Goal: Task Accomplishment & Management: Manage account settings

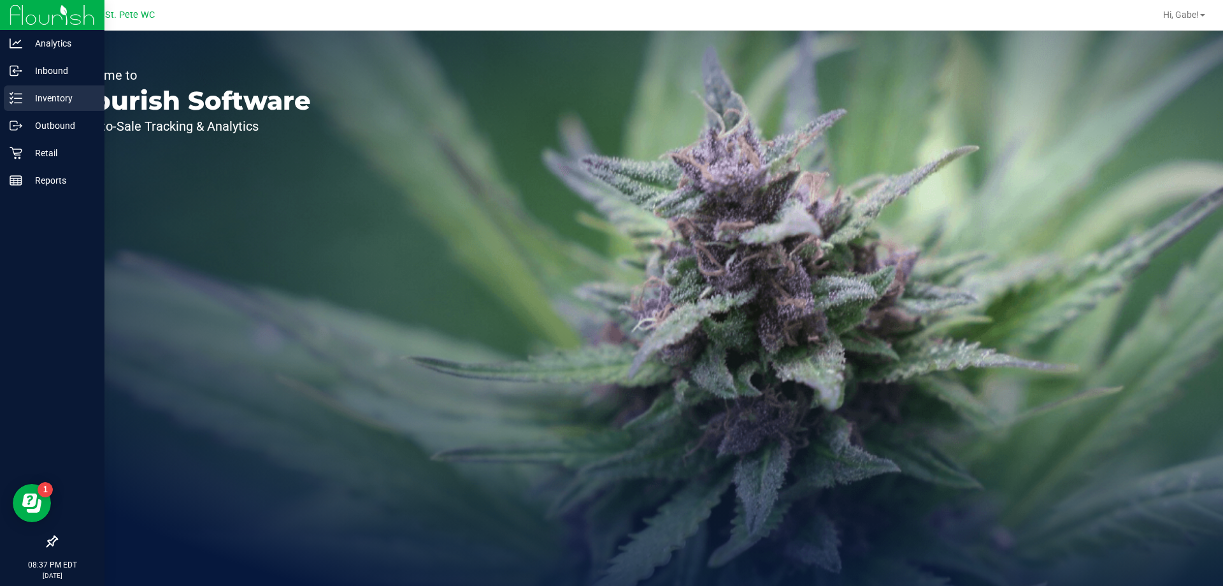
click at [50, 103] on p "Inventory" at bounding box center [60, 97] width 76 height 15
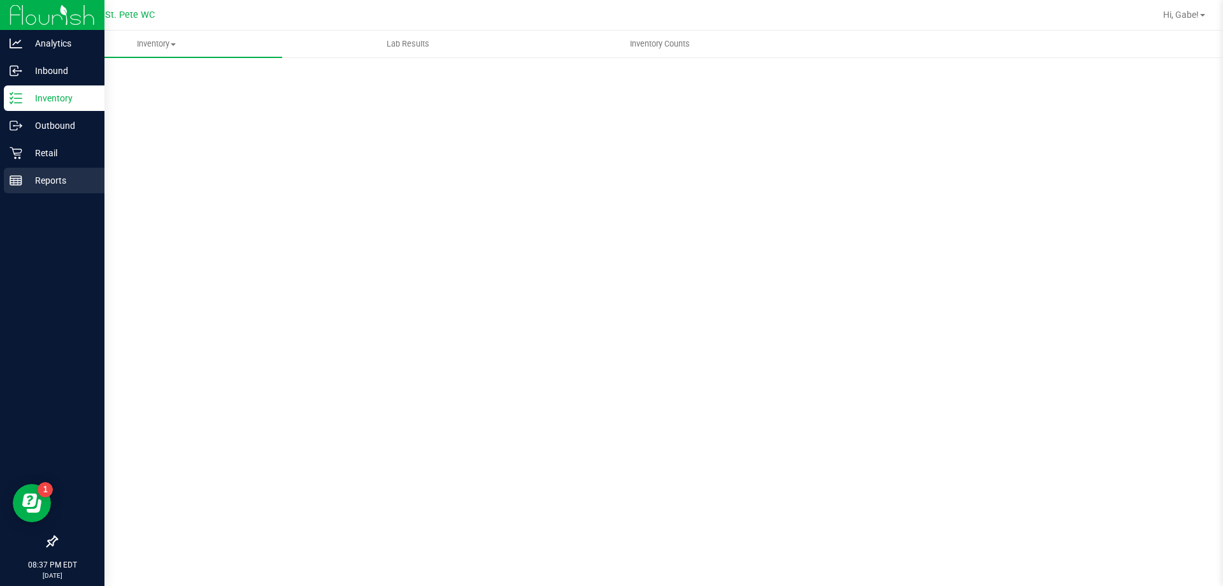
click at [50, 171] on div "Reports" at bounding box center [54, 180] width 101 height 25
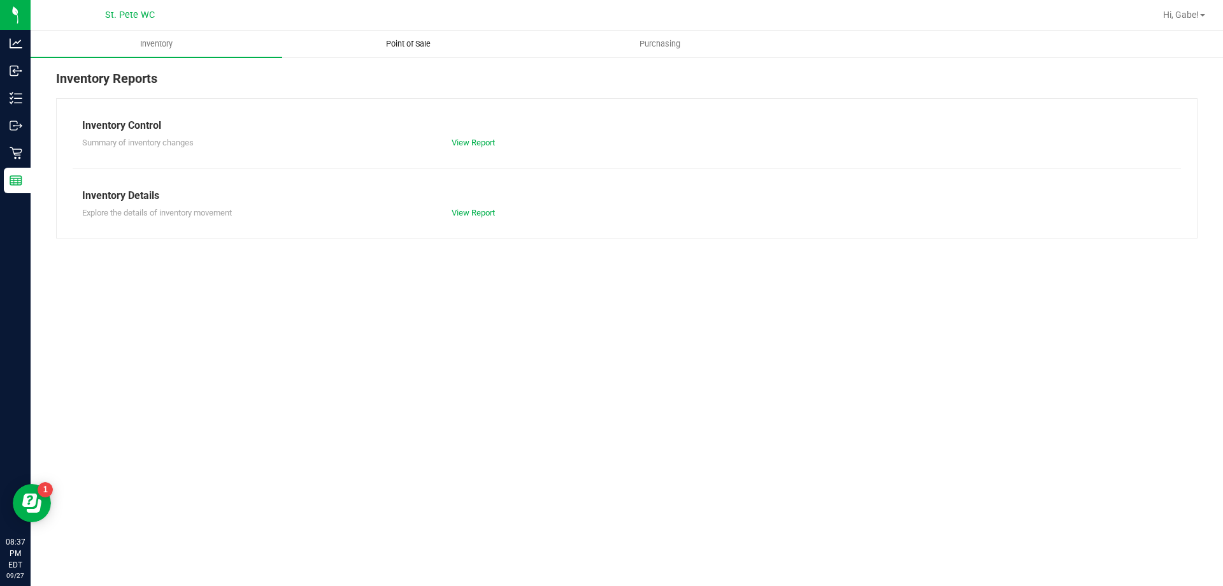
click at [426, 40] on span "Point of Sale" at bounding box center [408, 43] width 79 height 11
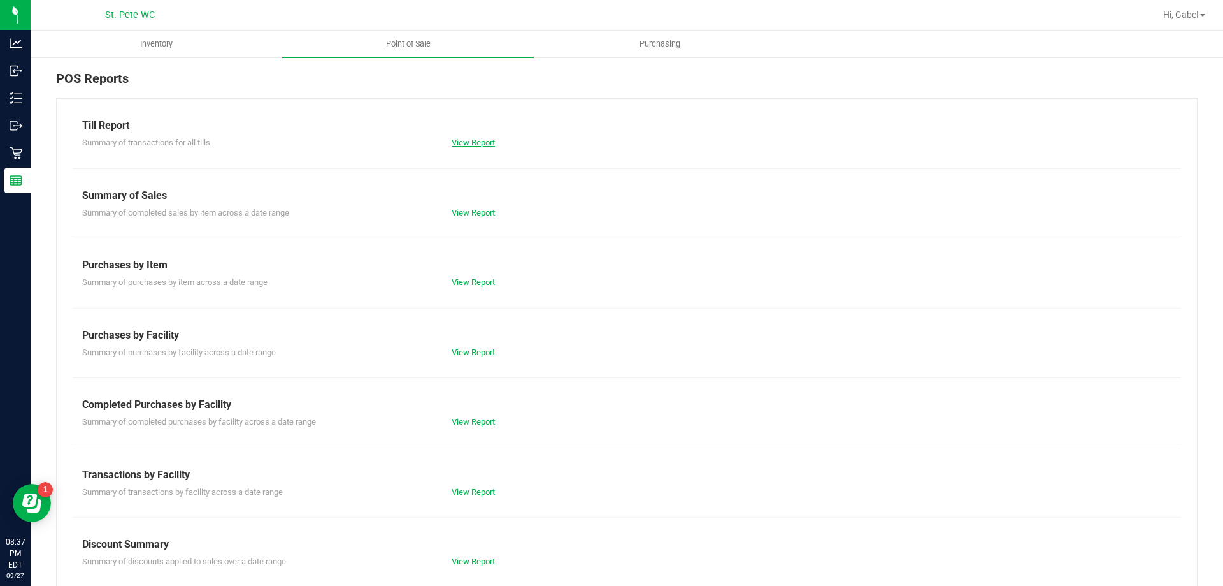
click at [471, 145] on link "View Report" at bounding box center [473, 143] width 43 height 10
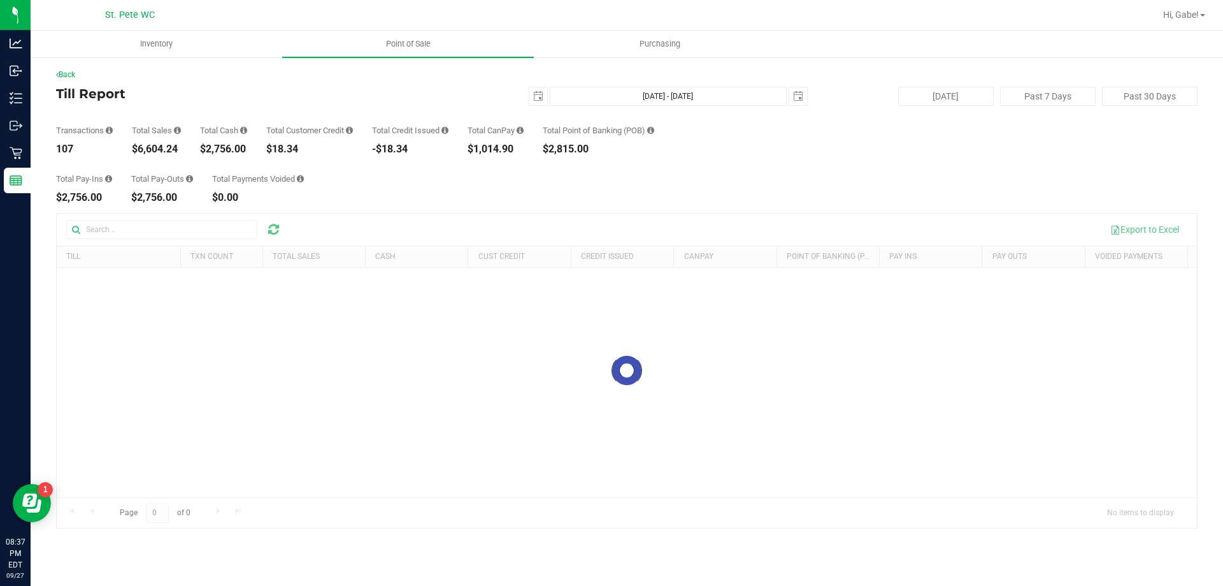
click at [1130, 229] on div at bounding box center [627, 370] width 1140 height 314
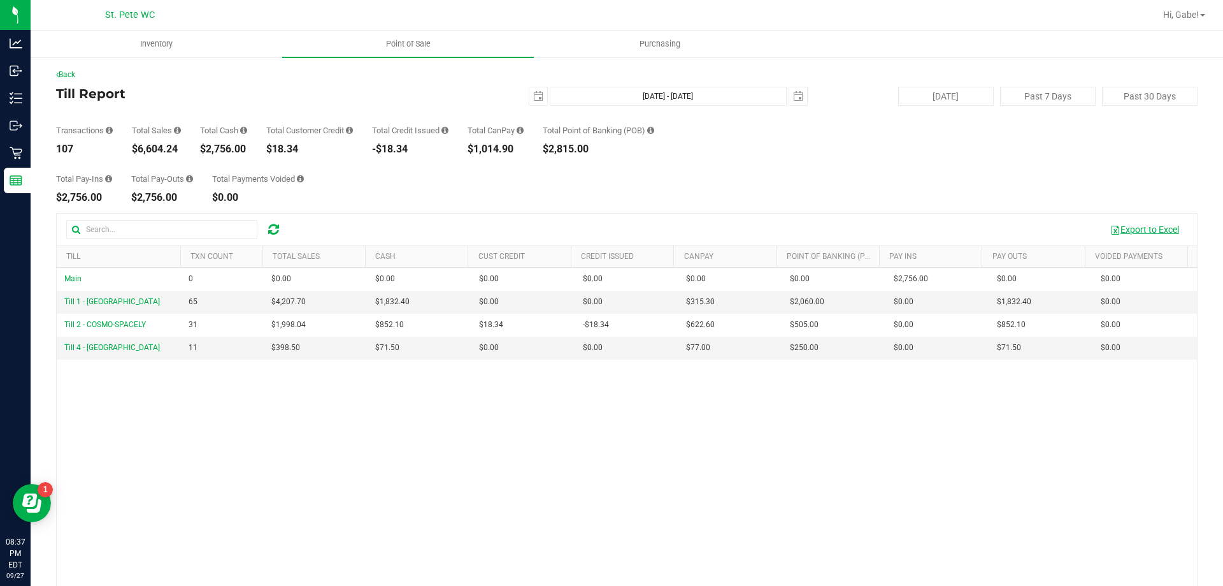
click at [1133, 227] on button "Export to Excel" at bounding box center [1144, 230] width 85 height 22
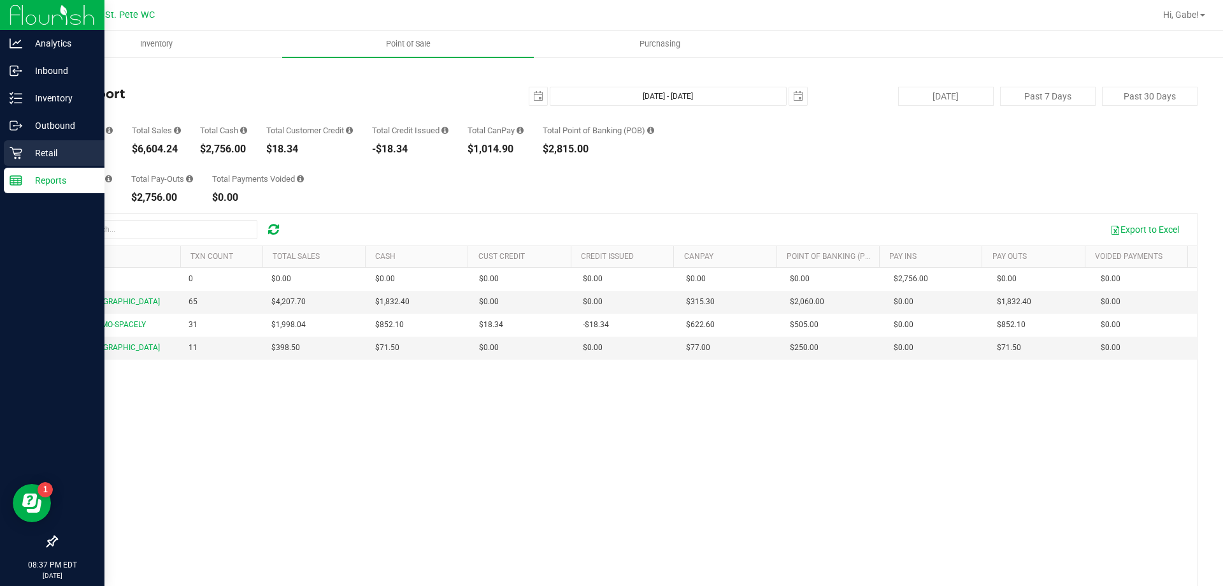
click at [50, 145] on div "Retail" at bounding box center [54, 152] width 101 height 25
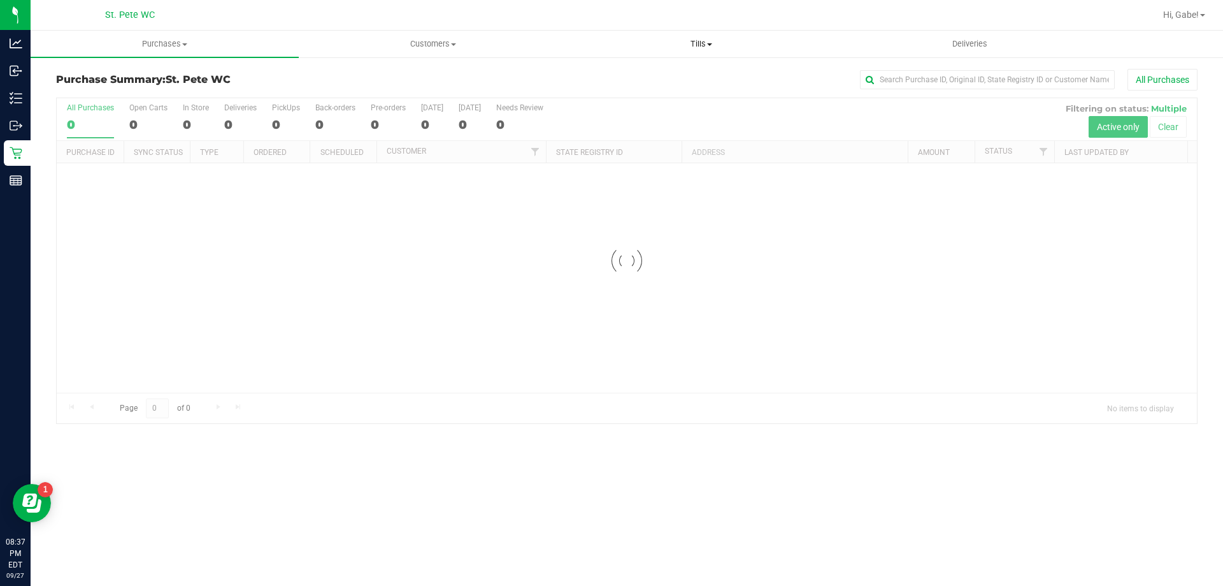
click at [714, 38] on span "Tills" at bounding box center [701, 43] width 267 height 11
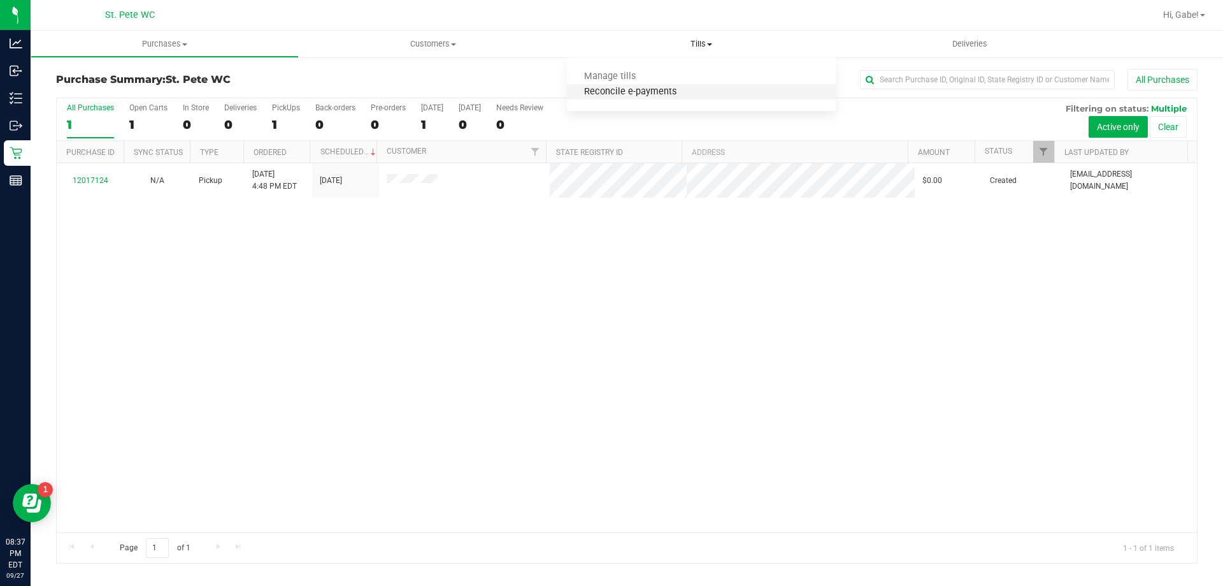
click at [625, 87] on span "Reconcile e-payments" at bounding box center [630, 92] width 127 height 11
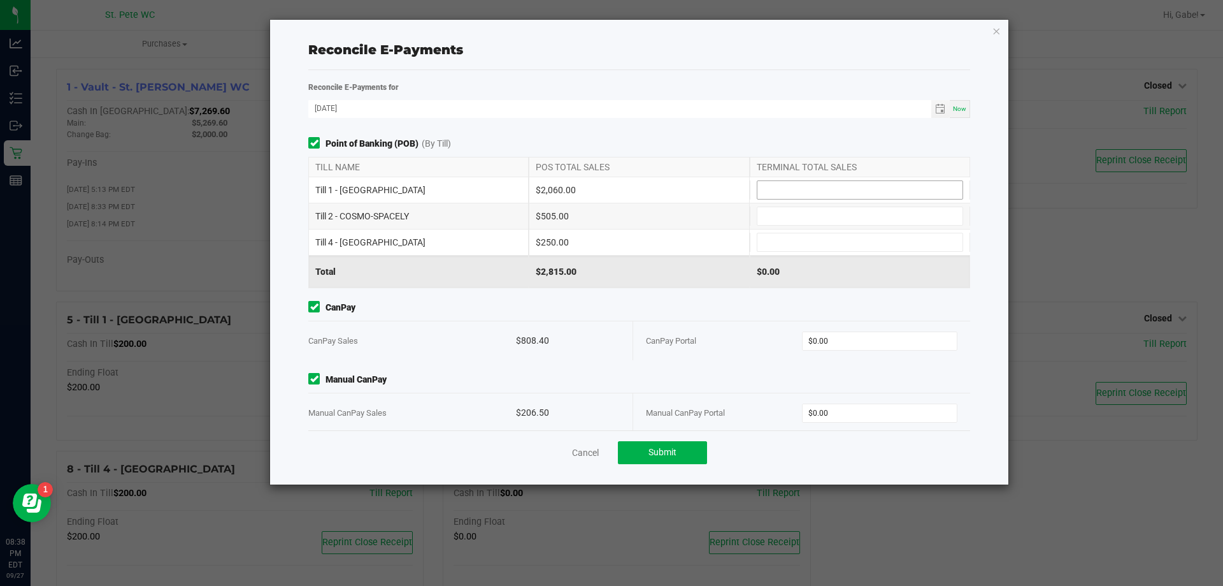
click at [800, 186] on input at bounding box center [860, 190] width 205 height 18
click at [798, 241] on input at bounding box center [860, 242] width 205 height 18
type input "$250.00"
click at [788, 207] on input at bounding box center [860, 216] width 205 height 18
type input "$505.00"
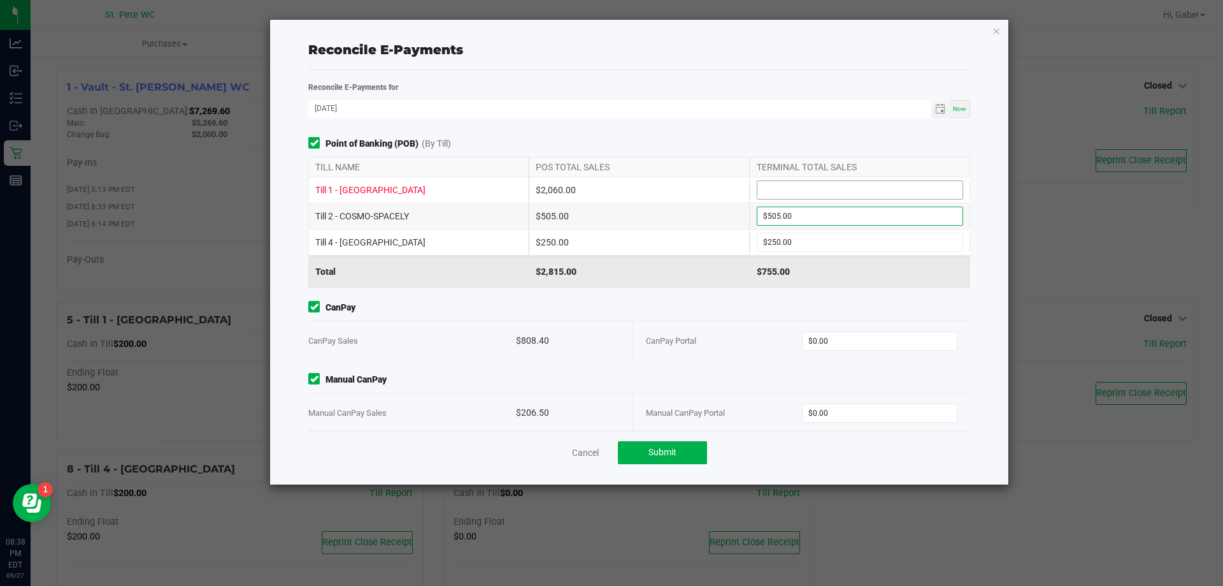
click at [786, 185] on input at bounding box center [860, 190] width 205 height 18
type input "$2,060.00"
click at [835, 348] on input "0" at bounding box center [880, 341] width 155 height 18
type input "$808.40"
click at [870, 410] on input "0" at bounding box center [880, 413] width 155 height 18
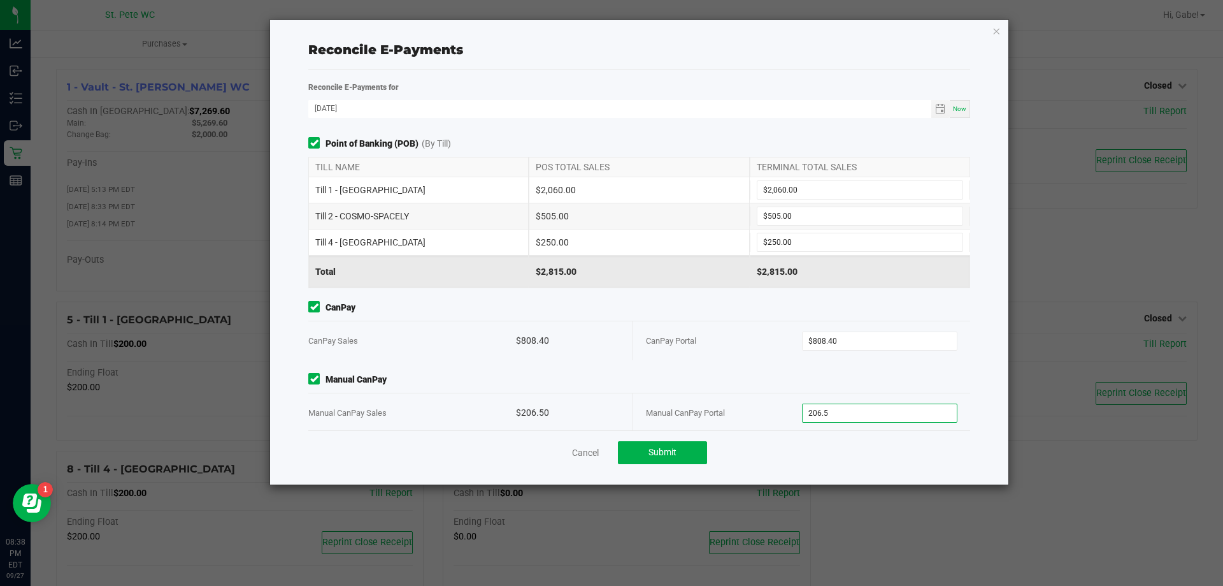
type input "$206.50"
click at [650, 287] on div "Total $2,815.00 $2,815.00" at bounding box center [639, 271] width 662 height 32
click at [702, 451] on button "Submit" at bounding box center [662, 452] width 89 height 23
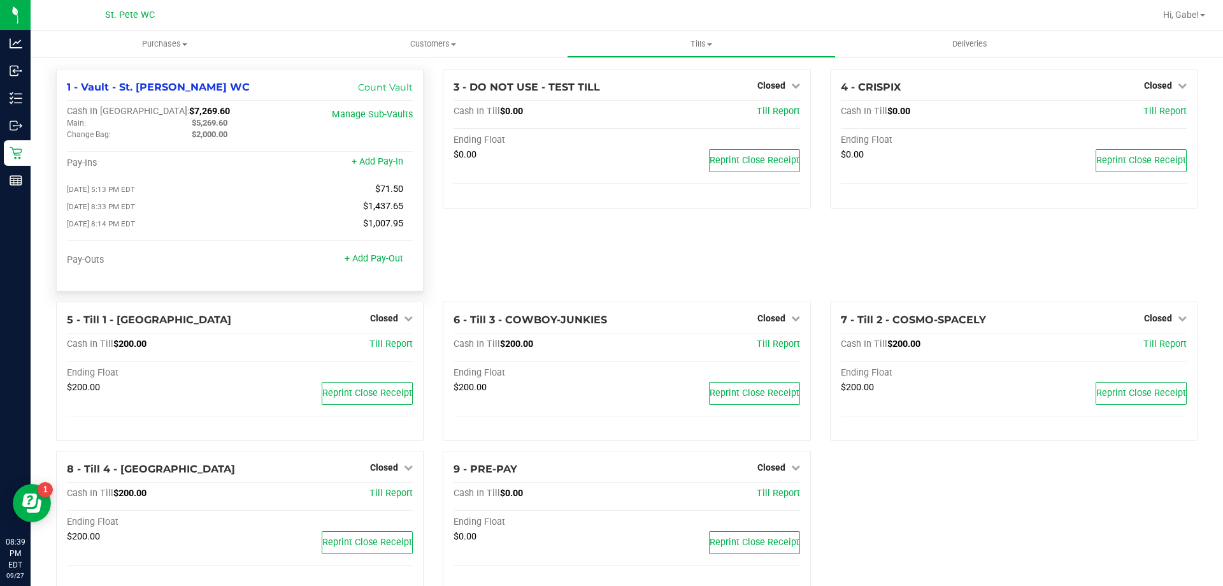
drag, startPoint x: 176, startPoint y: 114, endPoint x: 136, endPoint y: 106, distance: 40.4
click at [136, 106] on div "Cash In Vault: $7,269.60" at bounding box center [182, 111] width 231 height 11
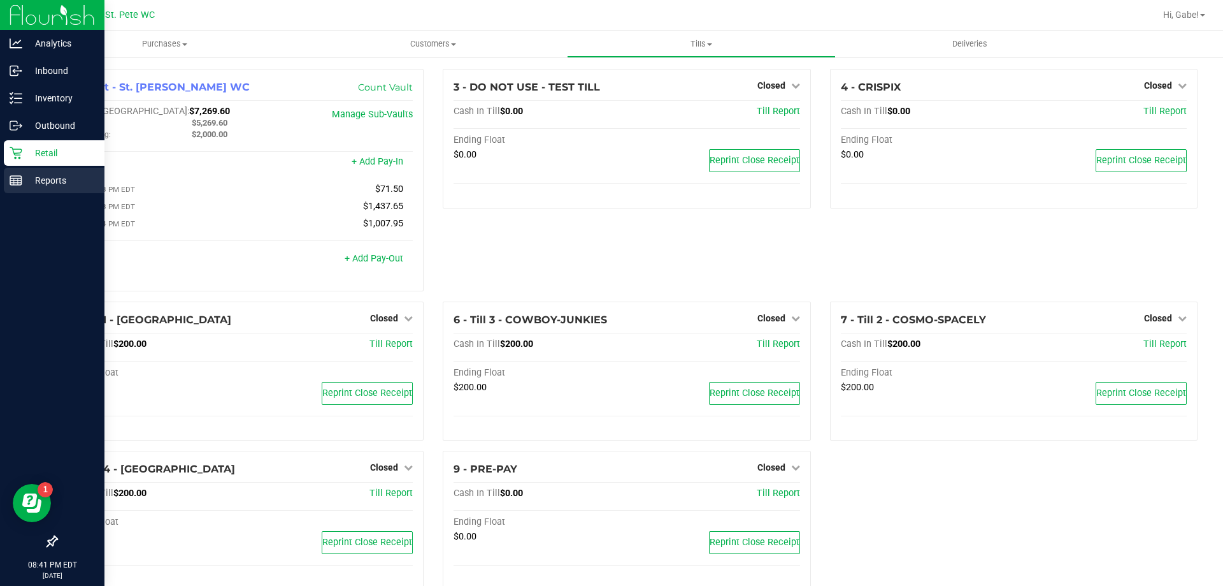
click at [35, 185] on p "Reports" at bounding box center [60, 180] width 76 height 15
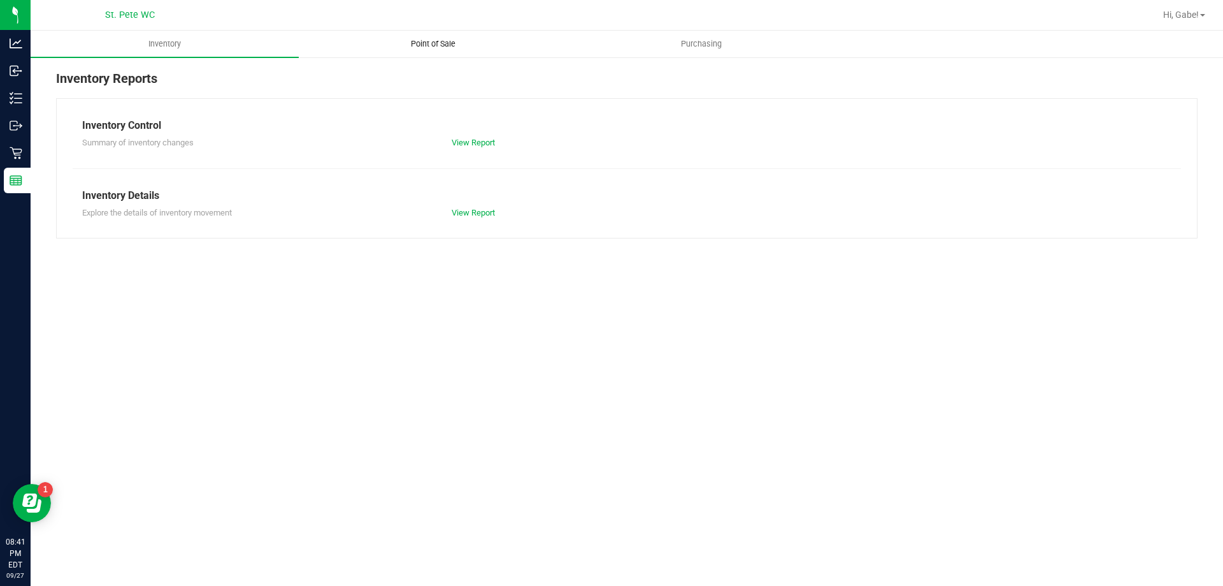
click at [445, 55] on uib-tab-heading "Point of Sale" at bounding box center [432, 43] width 267 height 25
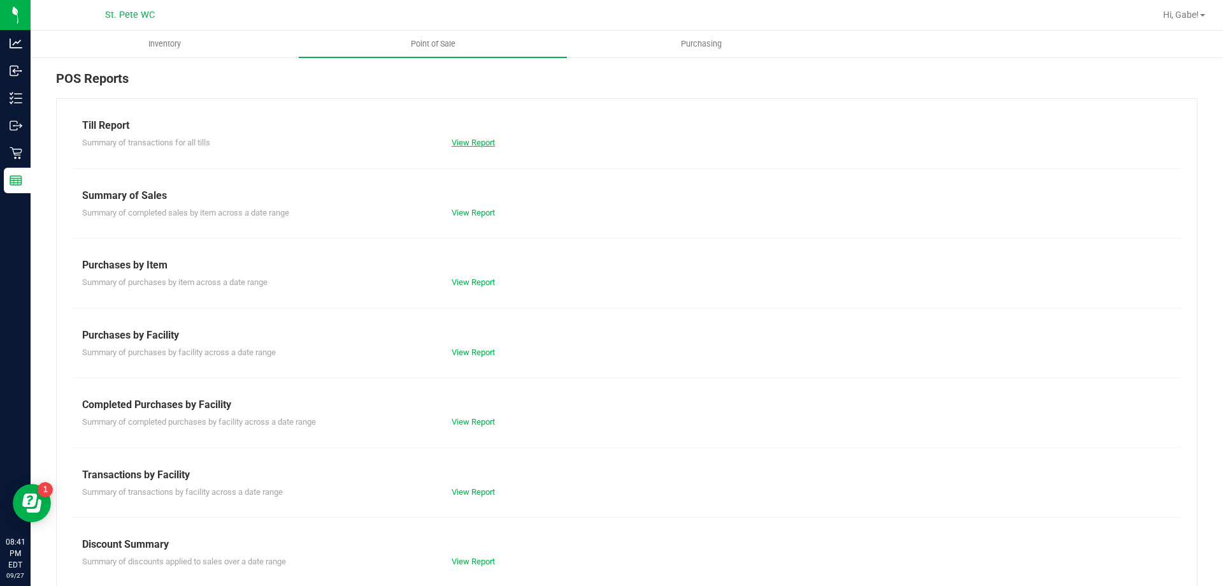
click at [477, 140] on link "View Report" at bounding box center [473, 143] width 43 height 10
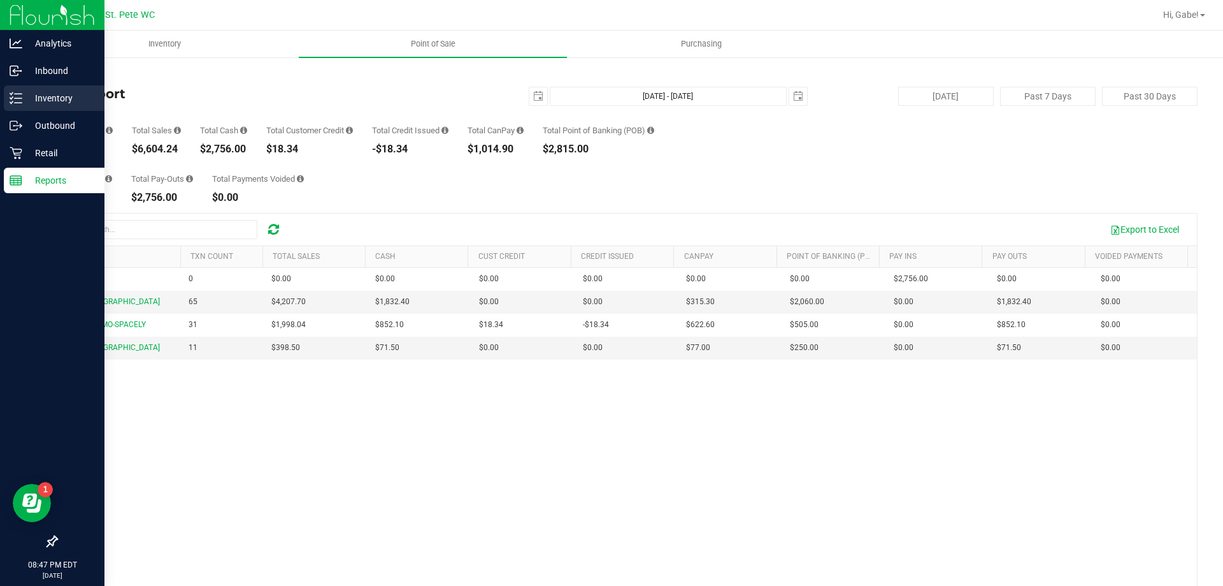
click at [38, 94] on p "Inventory" at bounding box center [60, 97] width 76 height 15
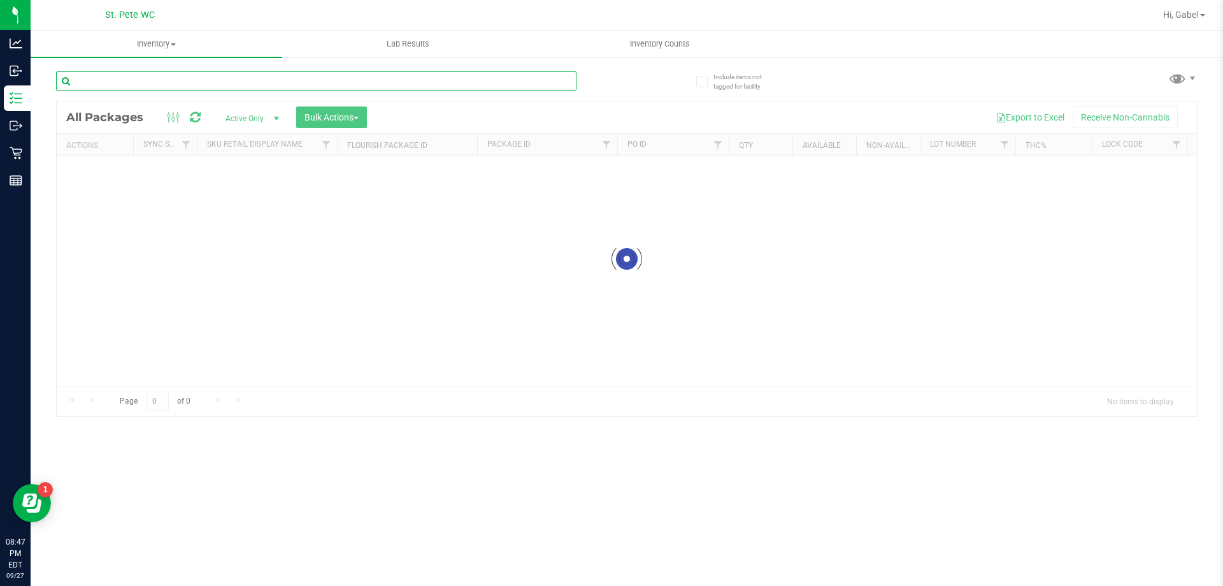
click at [121, 82] on input "text" at bounding box center [316, 80] width 521 height 19
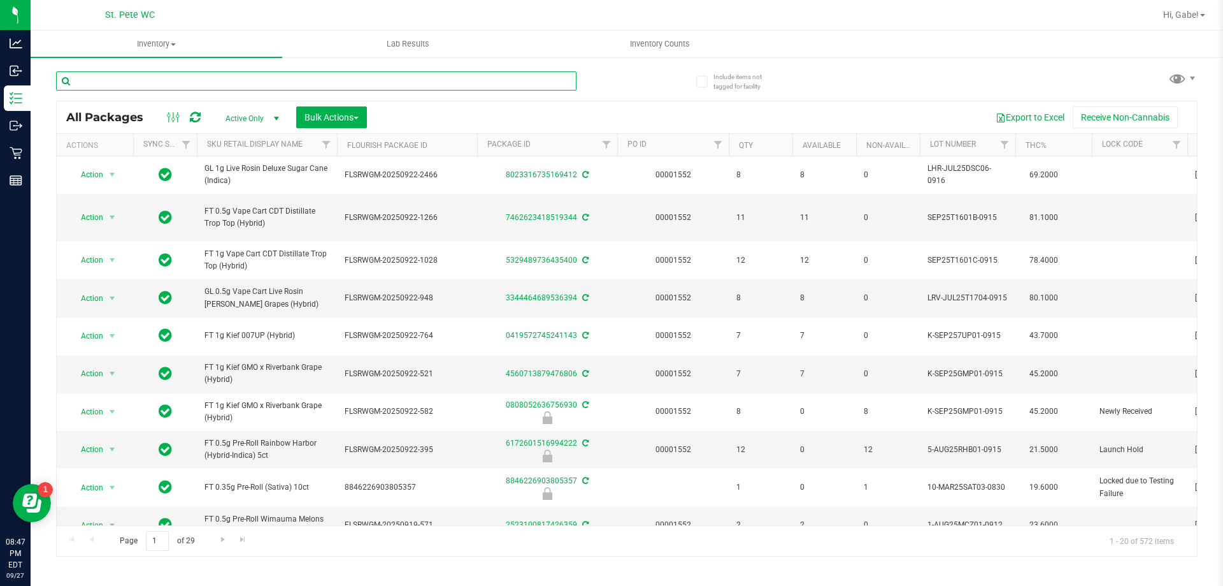
click at [121, 82] on input "text" at bounding box center [316, 80] width 521 height 19
type input "JUN25RLF02-0701"
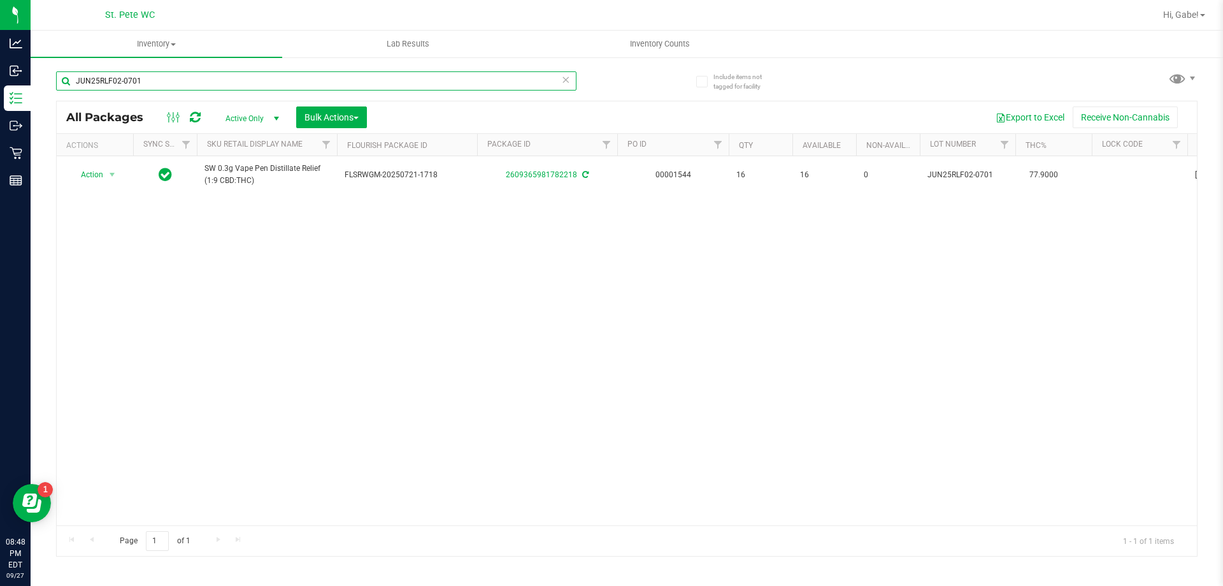
click at [183, 73] on input "JUN25RLF02-0701" at bounding box center [316, 80] width 521 height 19
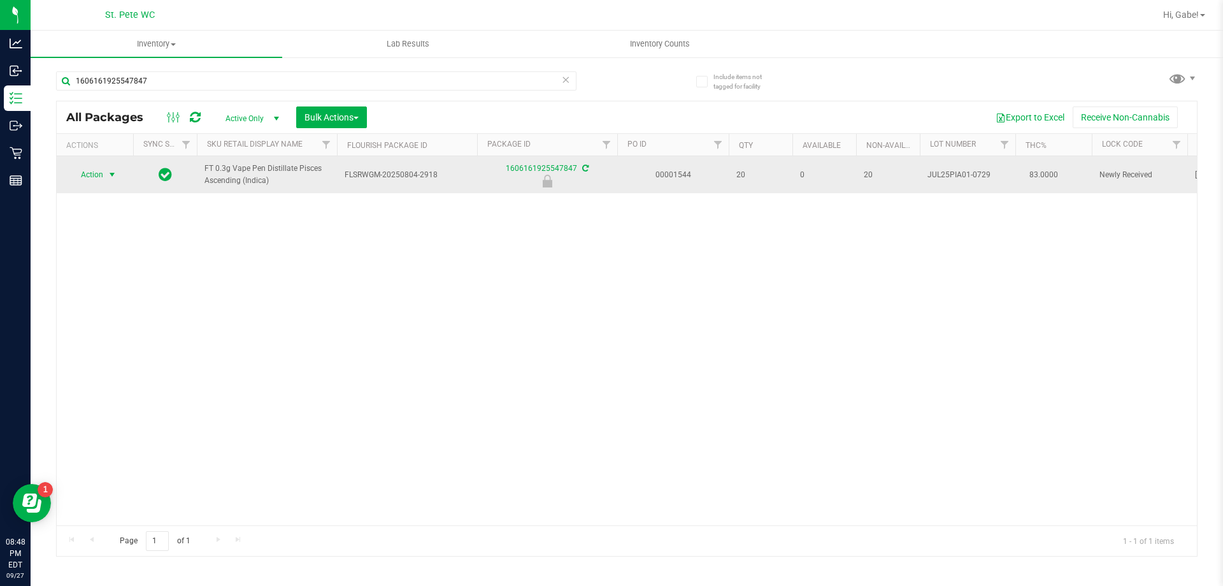
click at [103, 166] on span "Action" at bounding box center [86, 175] width 34 height 18
click at [205, 157] on td "FT 0.3g Vape Pen Distillate Pisces Ascending (Indica)" at bounding box center [267, 174] width 140 height 37
drag, startPoint x: 272, startPoint y: 182, endPoint x: 188, endPoint y: 158, distance: 87.5
click at [188, 158] on tr "Action Action Edit attributes Global inventory Locate package Package audit log…" at bounding box center [1215, 174] width 2316 height 37
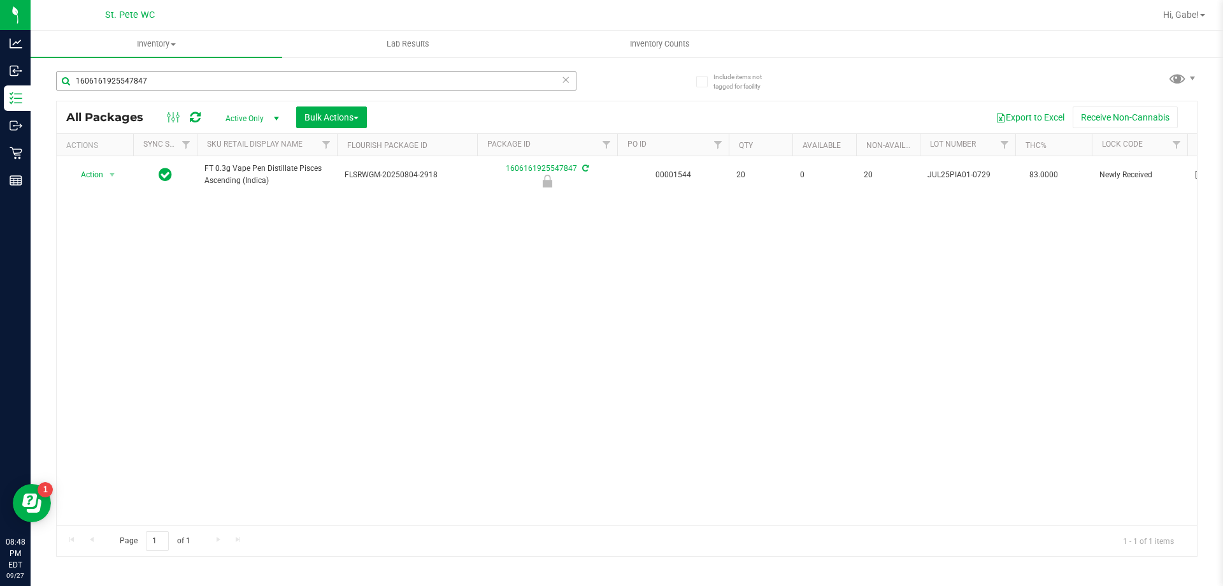
copy tr "FT 0.3g Vape Pen Distillate Pisces Ascending (Indica)"
click at [177, 76] on input "1606161925547847" at bounding box center [316, 80] width 521 height 19
click at [176, 75] on input "1606161925547847" at bounding box center [316, 80] width 521 height 19
paste input "FT 0.3g Vape Pen Distillate Pisces Ascending (Indica)"
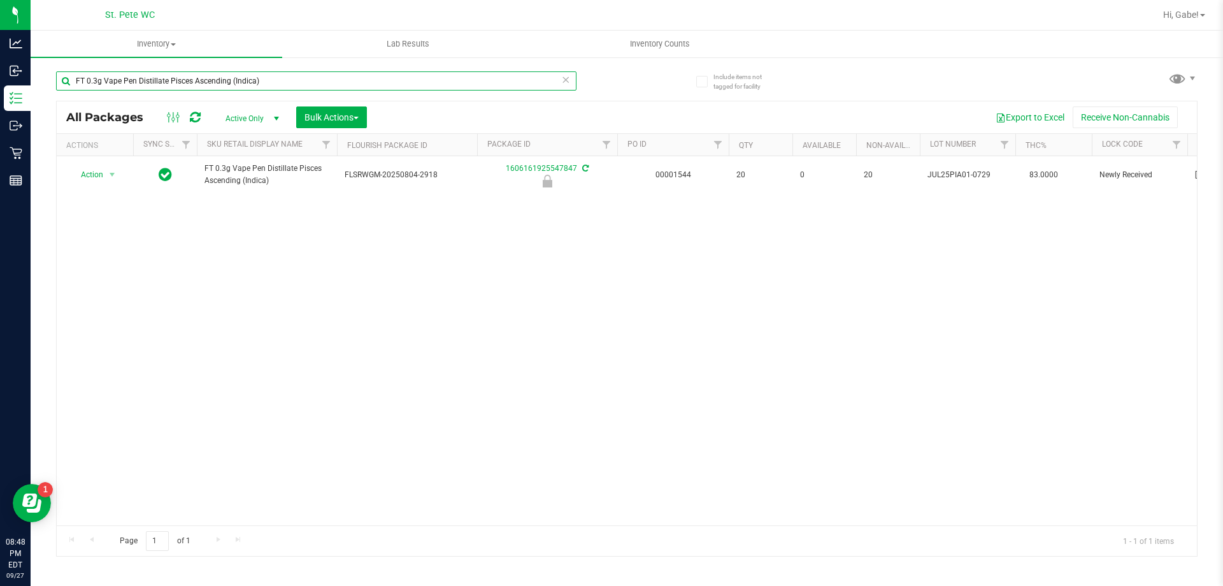
type input "FT 0.3g Vape Pen Distillate Pisces Ascending (Indica)"
click at [538, 250] on div "Action Action Edit attributes Global inventory Locate package Package audit log…" at bounding box center [627, 340] width 1140 height 369
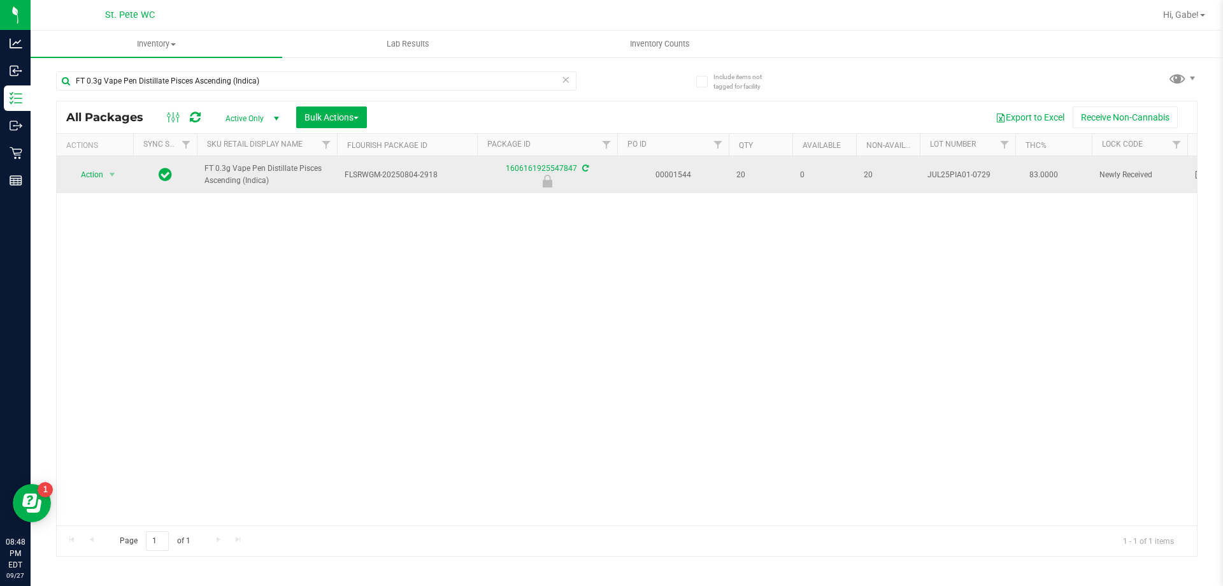
drag, startPoint x: 124, startPoint y: 181, endPoint x: 118, endPoint y: 172, distance: 11.0
click at [124, 180] on div "Action Action Edit attributes Global inventory Locate package Package audit log…" at bounding box center [94, 175] width 61 height 18
click at [113, 173] on span "select" at bounding box center [112, 174] width 10 height 10
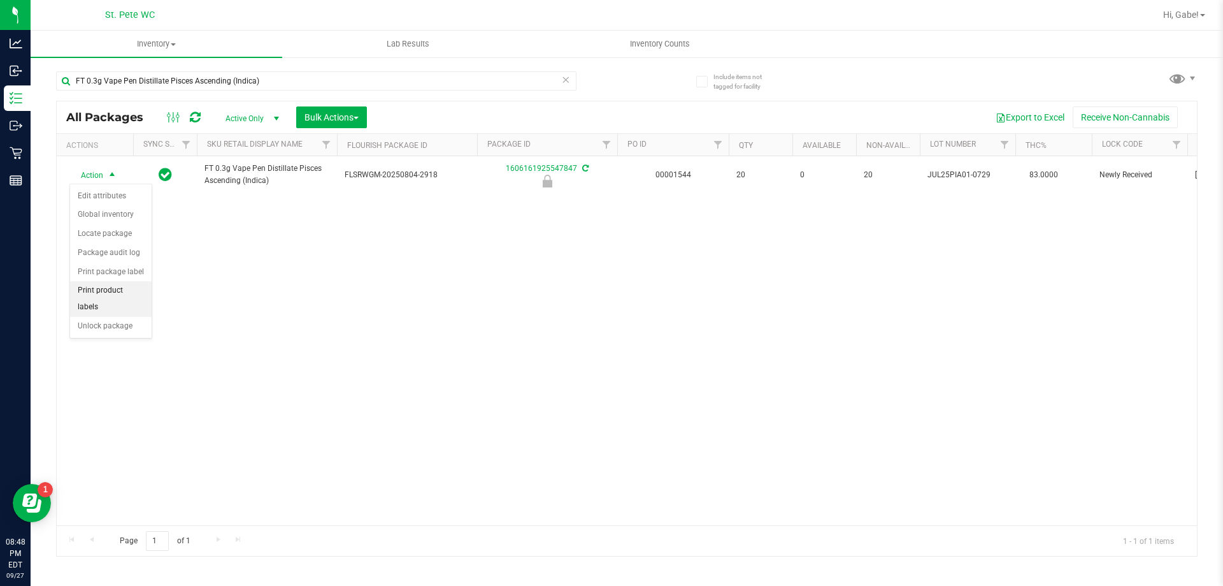
click at [101, 295] on li "Print product labels" at bounding box center [111, 298] width 82 height 35
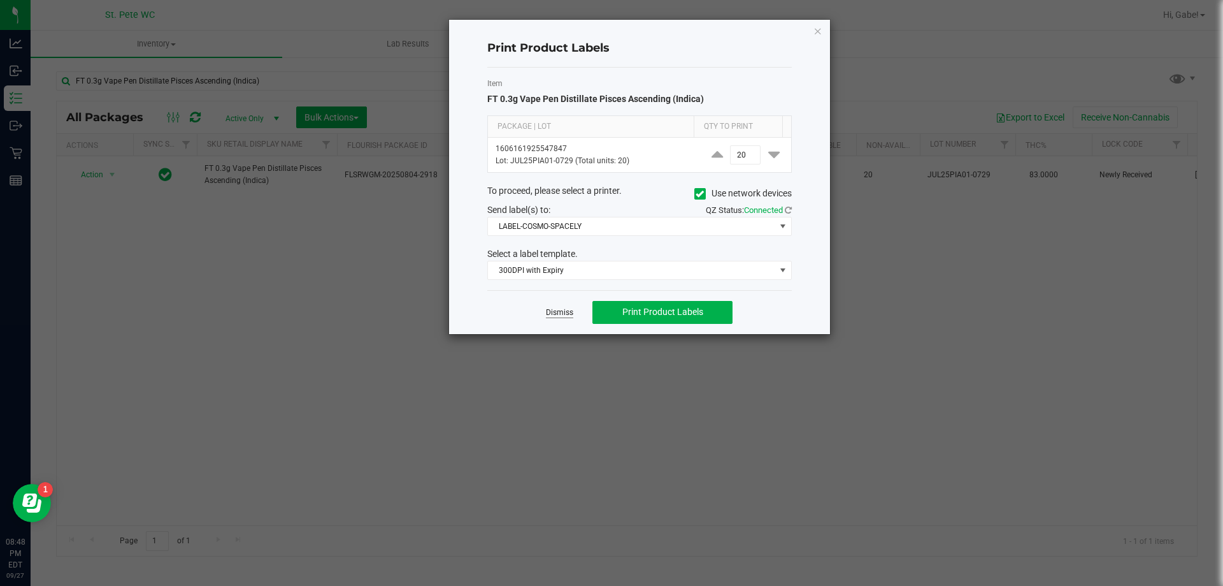
click at [554, 310] on link "Dismiss" at bounding box center [559, 312] width 27 height 11
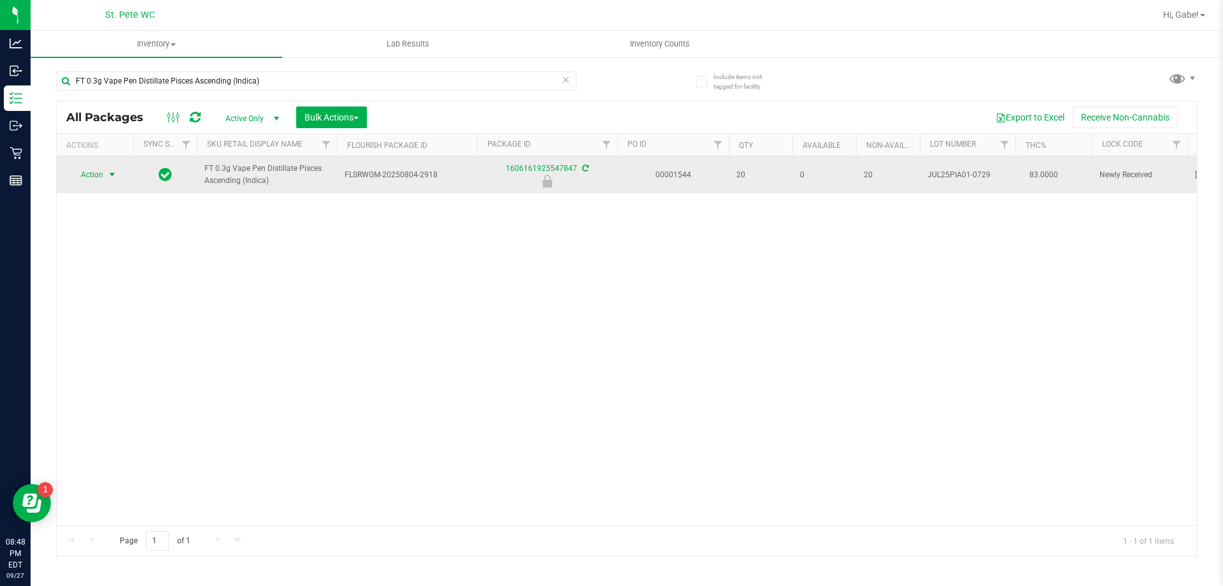
click at [116, 173] on span "select" at bounding box center [112, 174] width 10 height 10
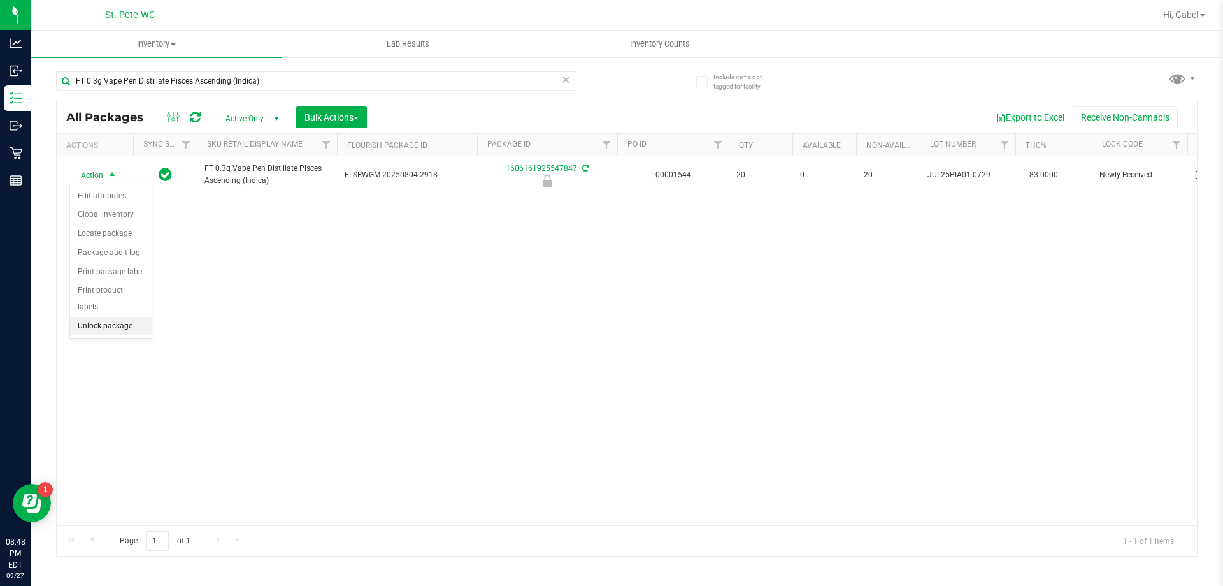
click at [118, 317] on li "Unlock package" at bounding box center [111, 326] width 82 height 19
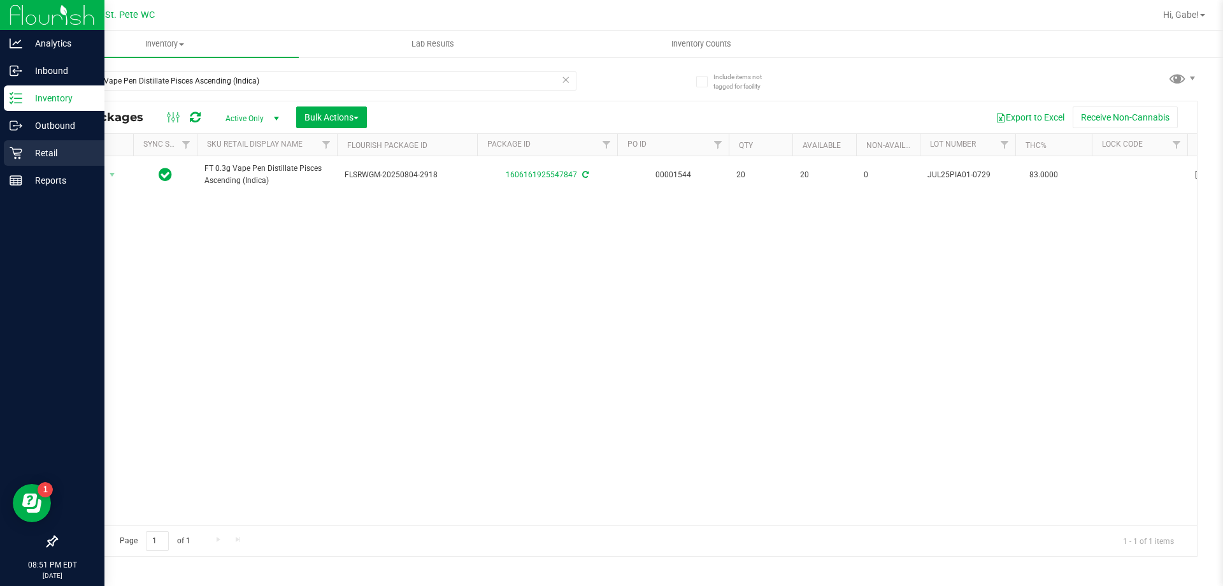
click at [38, 155] on p "Retail" at bounding box center [60, 152] width 76 height 15
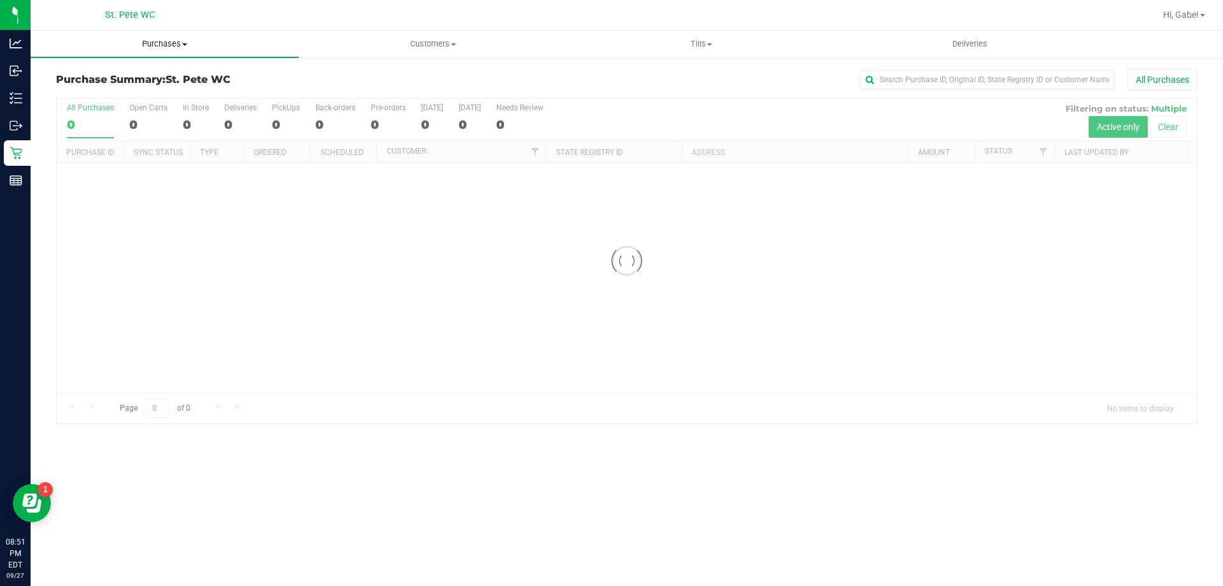
click at [169, 46] on span "Purchases" at bounding box center [165, 43] width 268 height 11
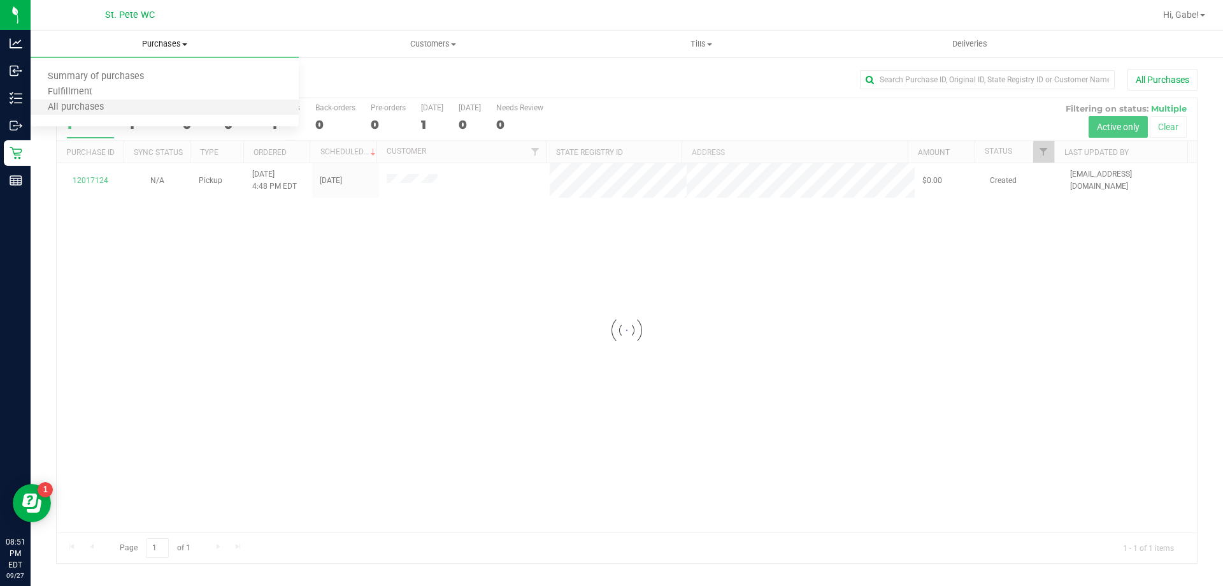
click at [145, 100] on li "All purchases" at bounding box center [165, 107] width 268 height 15
click at [92, 109] on span "All purchases" at bounding box center [76, 107] width 90 height 11
